Goal: Transaction & Acquisition: Purchase product/service

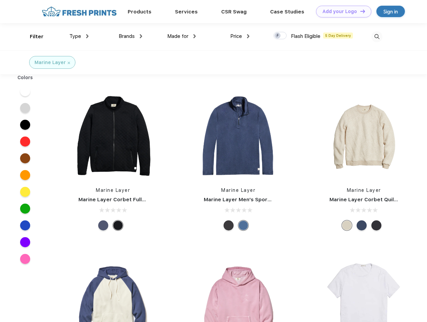
scroll to position [0, 0]
click at [341, 11] on link "Add your Logo Design Tool" at bounding box center [343, 12] width 55 height 12
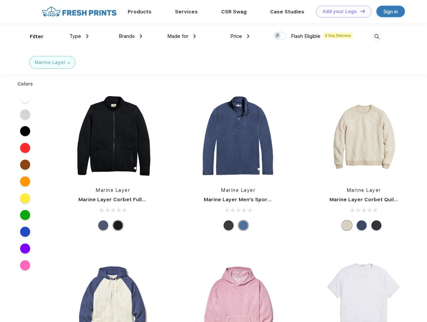
click at [0, 0] on div "Design Tool" at bounding box center [0, 0] width 0 height 0
click at [360, 11] on link "Add your Logo Design Tool" at bounding box center [343, 12] width 55 height 12
click at [32, 37] on div "Filter" at bounding box center [37, 37] width 14 height 8
click at [79, 36] on span "Type" at bounding box center [75, 36] width 12 height 6
click at [130, 36] on span "Brands" at bounding box center [127, 36] width 16 height 6
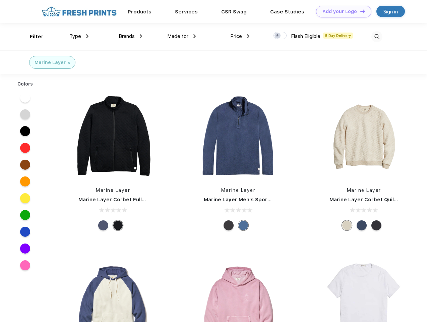
click at [182, 36] on span "Made for" at bounding box center [177, 36] width 21 height 6
click at [240, 36] on span "Price" at bounding box center [236, 36] width 12 height 6
click at [280, 36] on div at bounding box center [280, 35] width 13 height 7
click at [278, 36] on input "checkbox" at bounding box center [276, 34] width 4 height 4
click at [377, 37] on img at bounding box center [377, 36] width 11 height 11
